Goal: Transaction & Acquisition: Purchase product/service

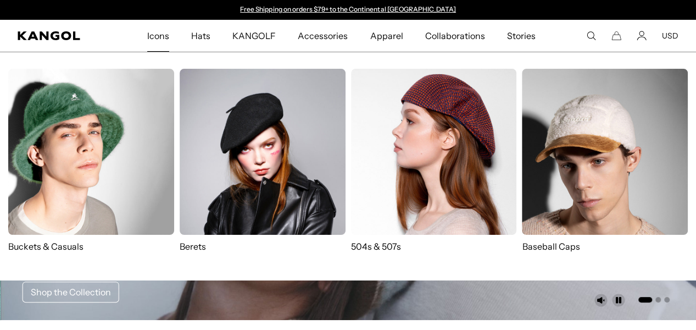
click at [104, 123] on img at bounding box center [91, 152] width 166 height 166
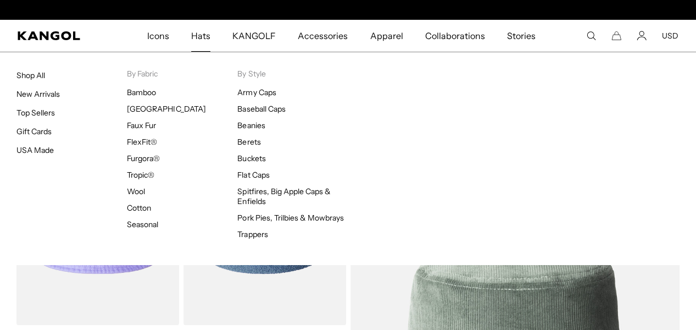
scroll to position [0, 226]
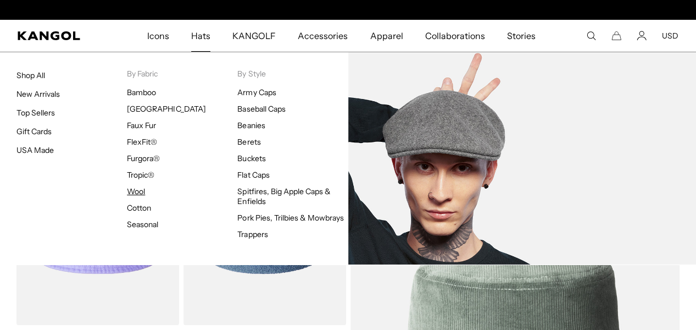
click at [137, 189] on ya-tr-span "Wool" at bounding box center [136, 191] width 18 height 10
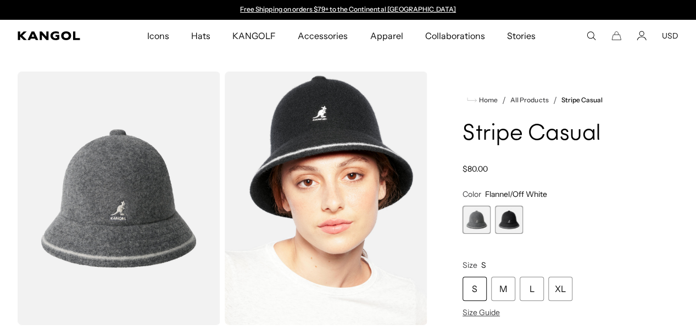
click at [523, 234] on span "2 of 2" at bounding box center [509, 220] width 28 height 28
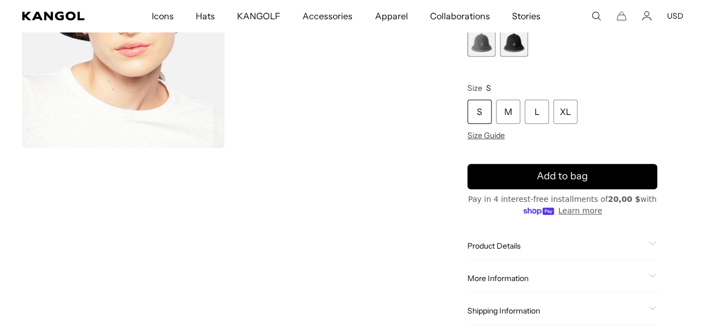
scroll to position [184, 0]
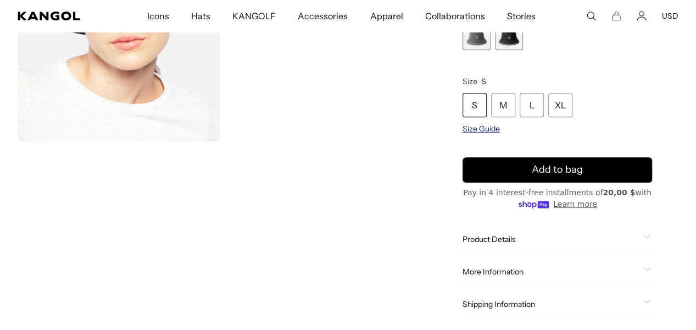
click at [500, 134] on span "Size Guide" at bounding box center [481, 129] width 37 height 10
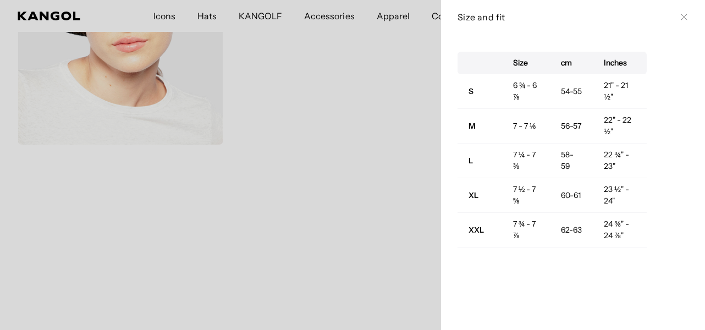
scroll to position [0, 226]
click at [679, 20] on button "Close" at bounding box center [683, 17] width 9 height 9
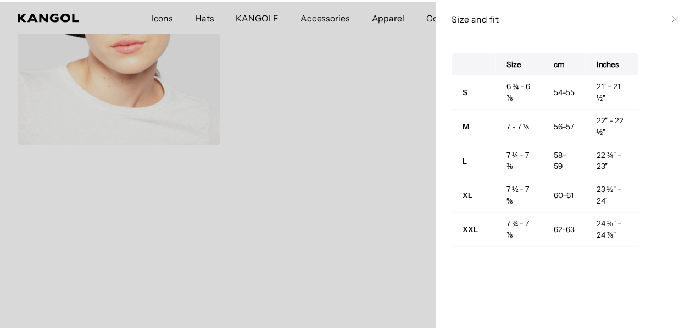
scroll to position [0, 0]
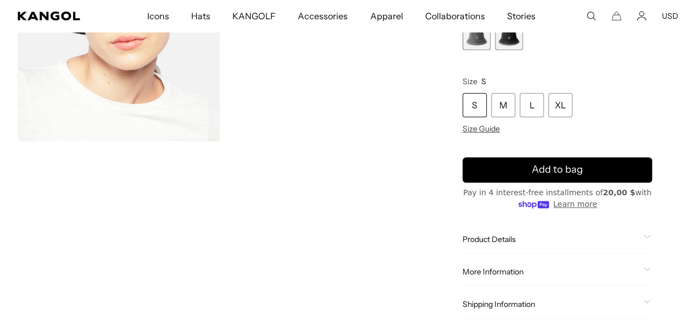
click at [528, 244] on span "Product Details" at bounding box center [551, 239] width 176 height 10
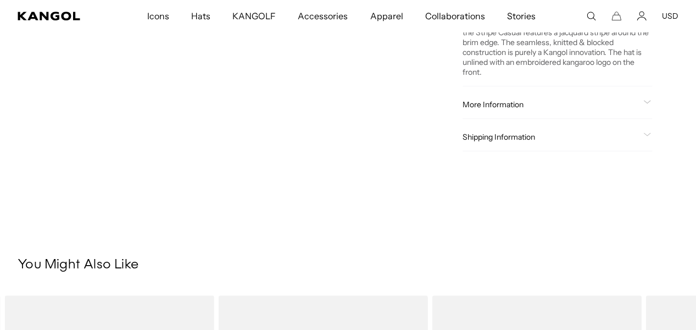
click at [586, 109] on span "More Information" at bounding box center [551, 104] width 176 height 10
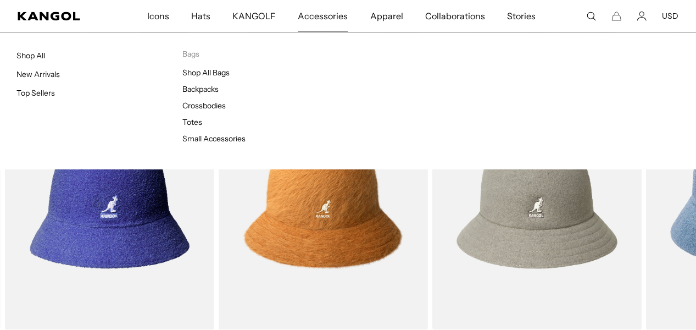
scroll to position [0, 226]
click at [224, 140] on link "Small Accessories" at bounding box center [213, 139] width 63 height 10
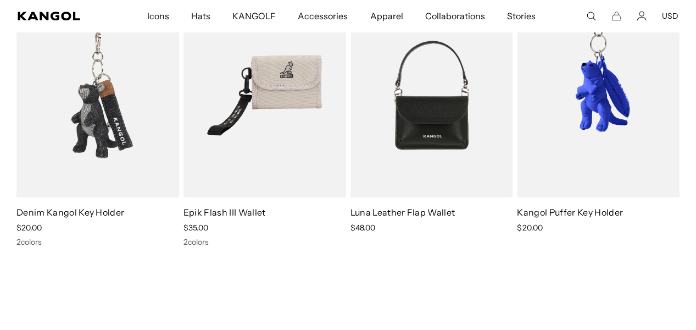
scroll to position [0, 226]
